Goal: Information Seeking & Learning: Find specific fact

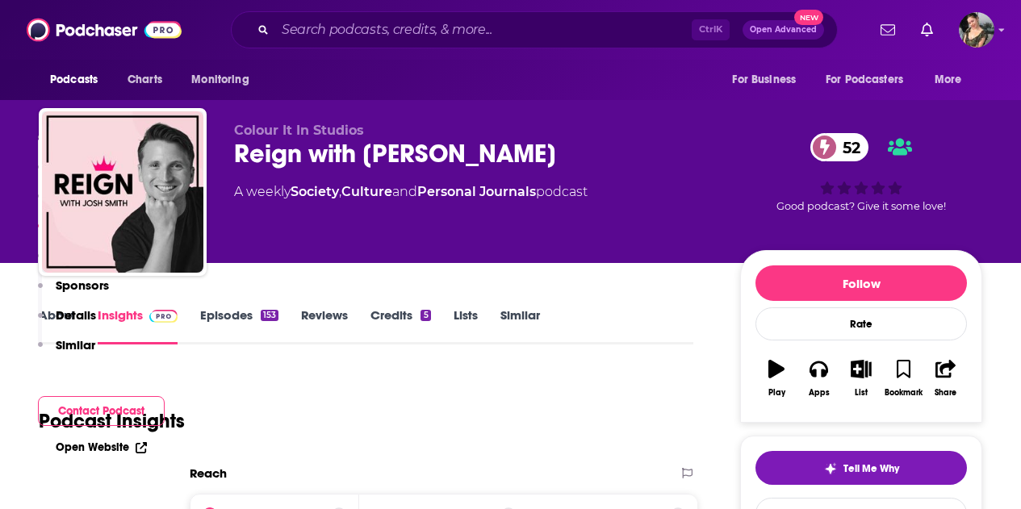
scroll to position [1423, 0]
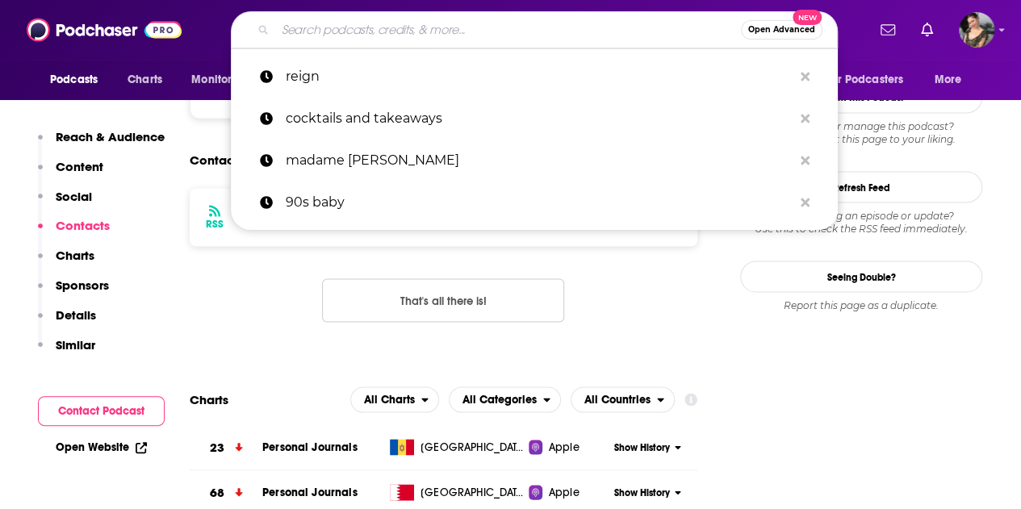
click at [397, 32] on input "Search podcasts, credits, & more..." at bounding box center [508, 30] width 466 height 26
type input "m"
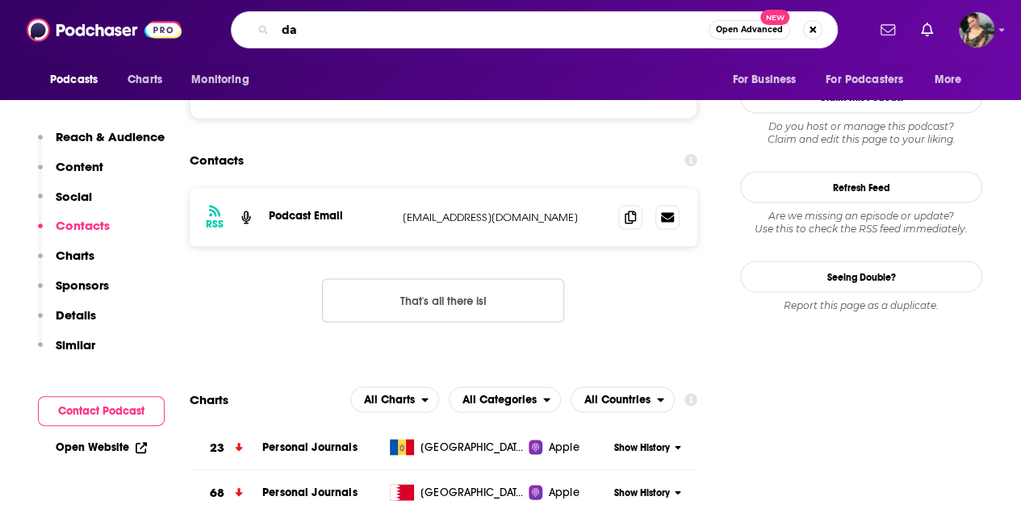
type input "d"
type input "comfortable speaking"
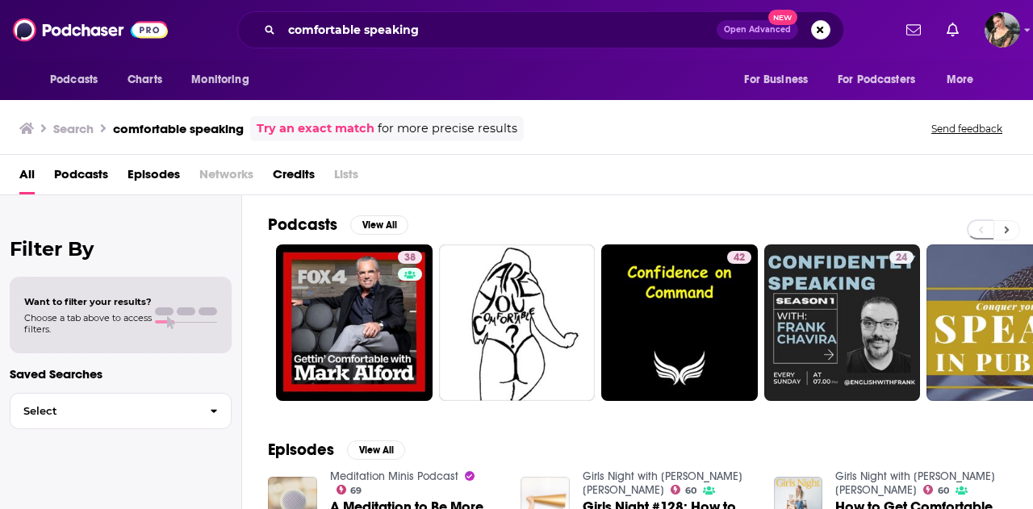
click at [1017, 224] on button at bounding box center [1007, 230] width 27 height 20
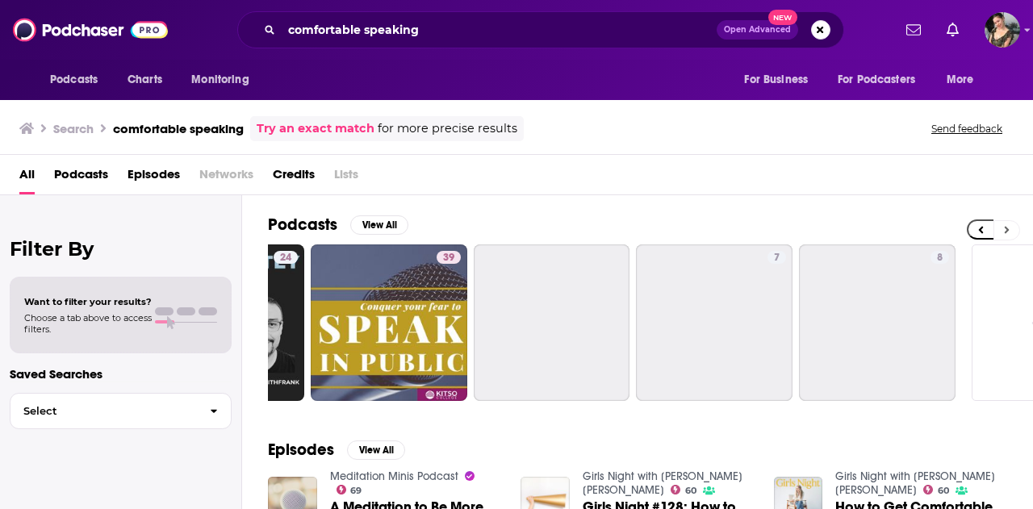
scroll to position [0, 717]
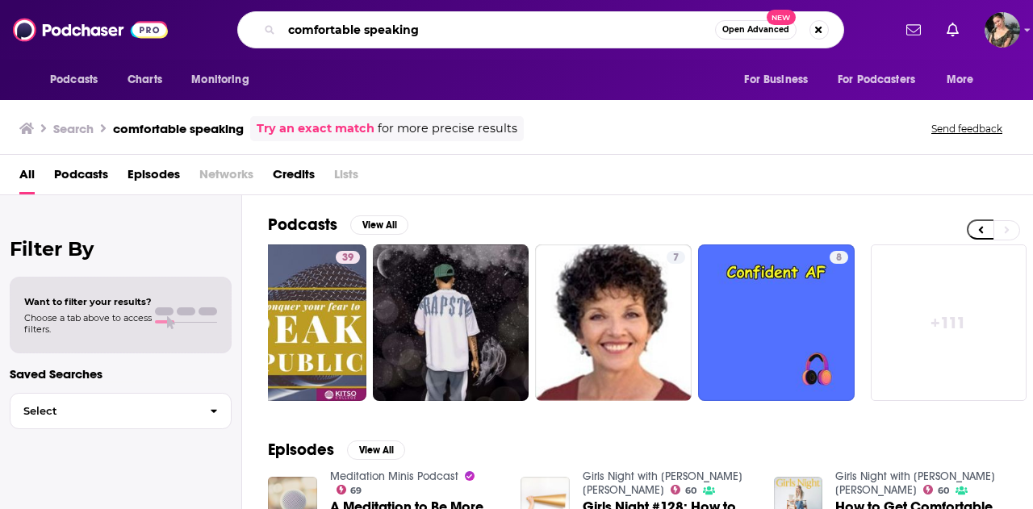
click at [463, 22] on input "comfortable speaking" at bounding box center [499, 30] width 434 height 26
type input "c"
type input "[PERSON_NAME]"
